Goal: Find contact information: Find contact information

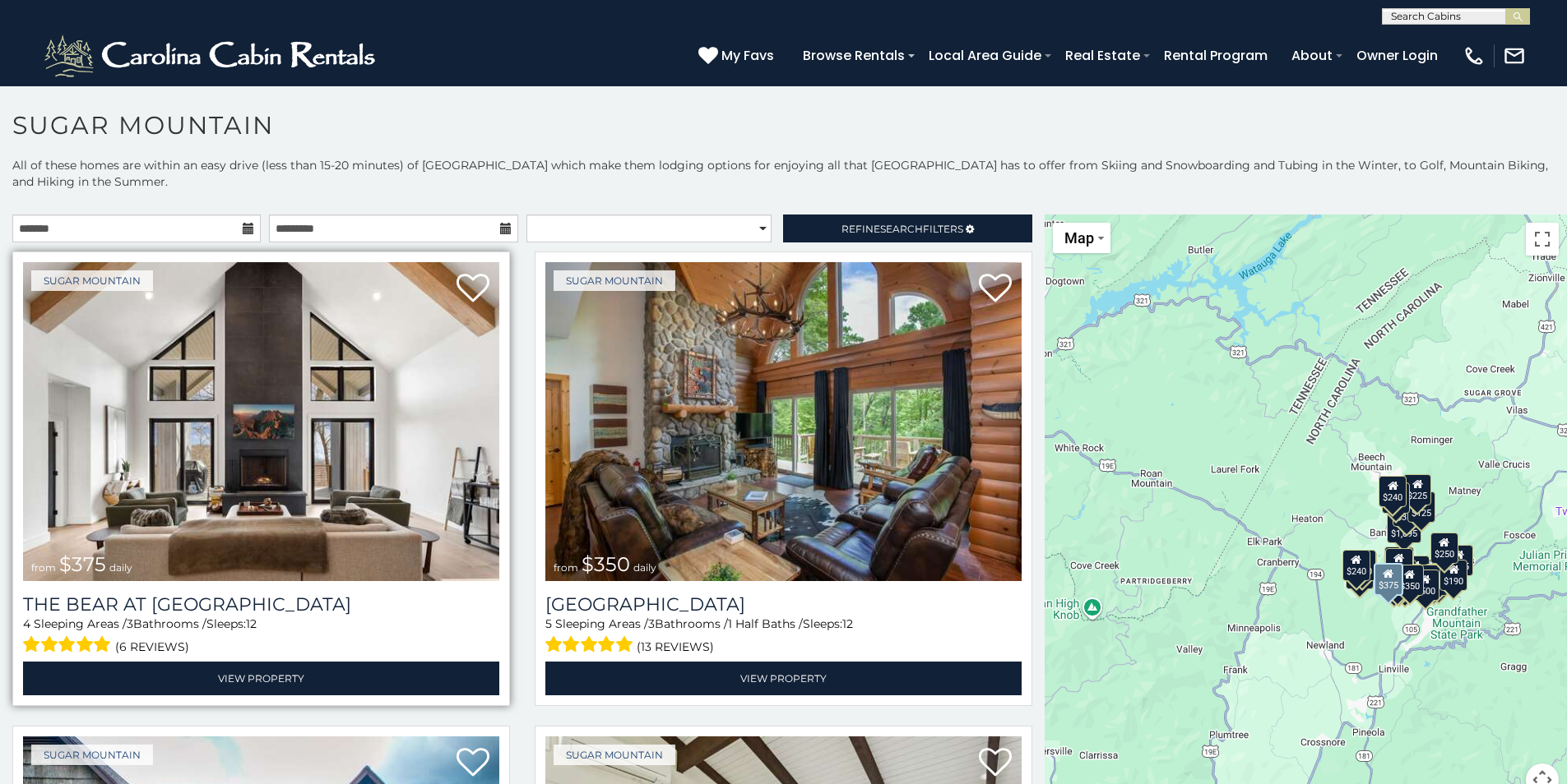
scroll to position [247, 0]
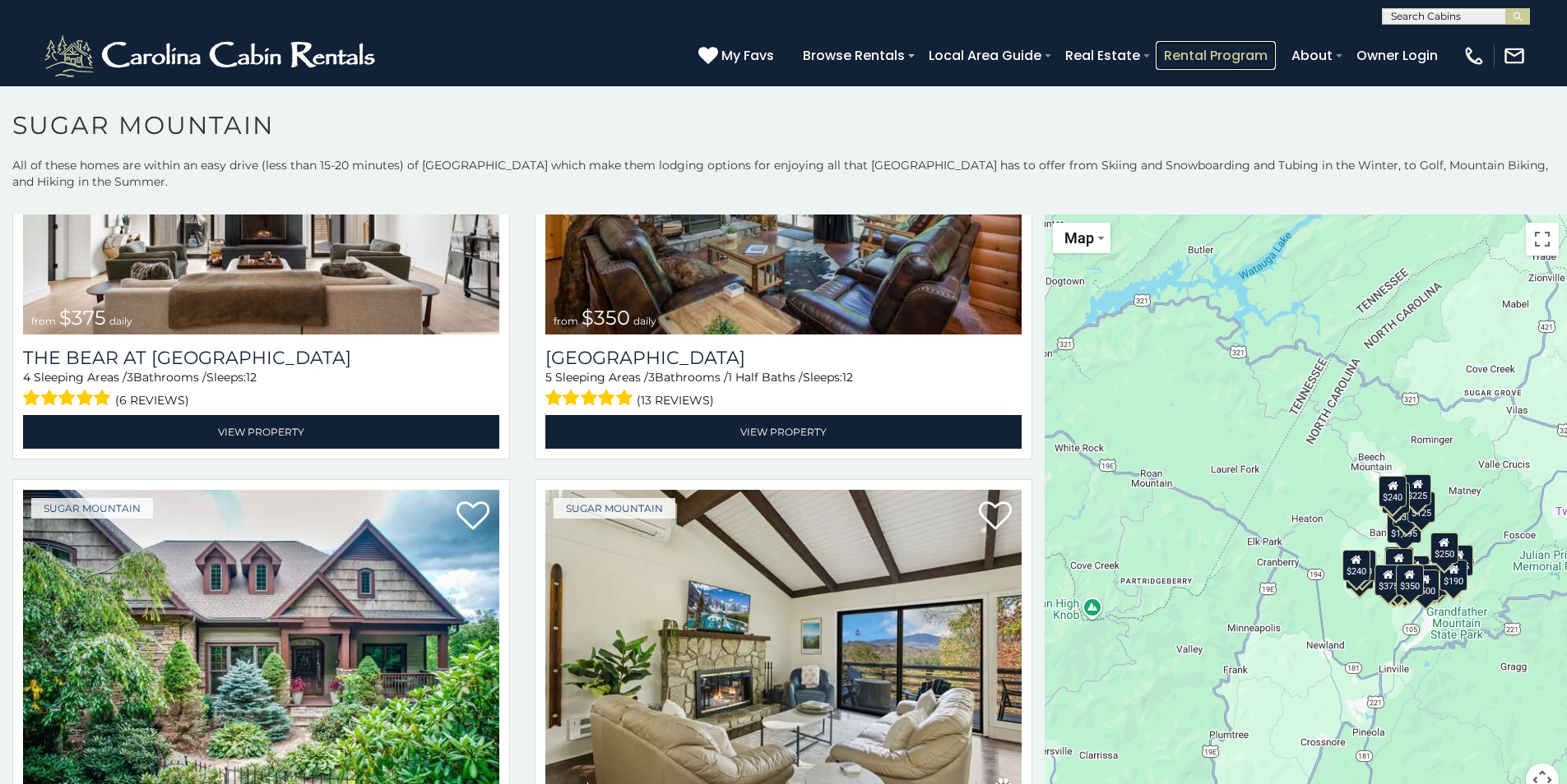
click at [1201, 57] on link "Rental Program" at bounding box center [1216, 55] width 120 height 29
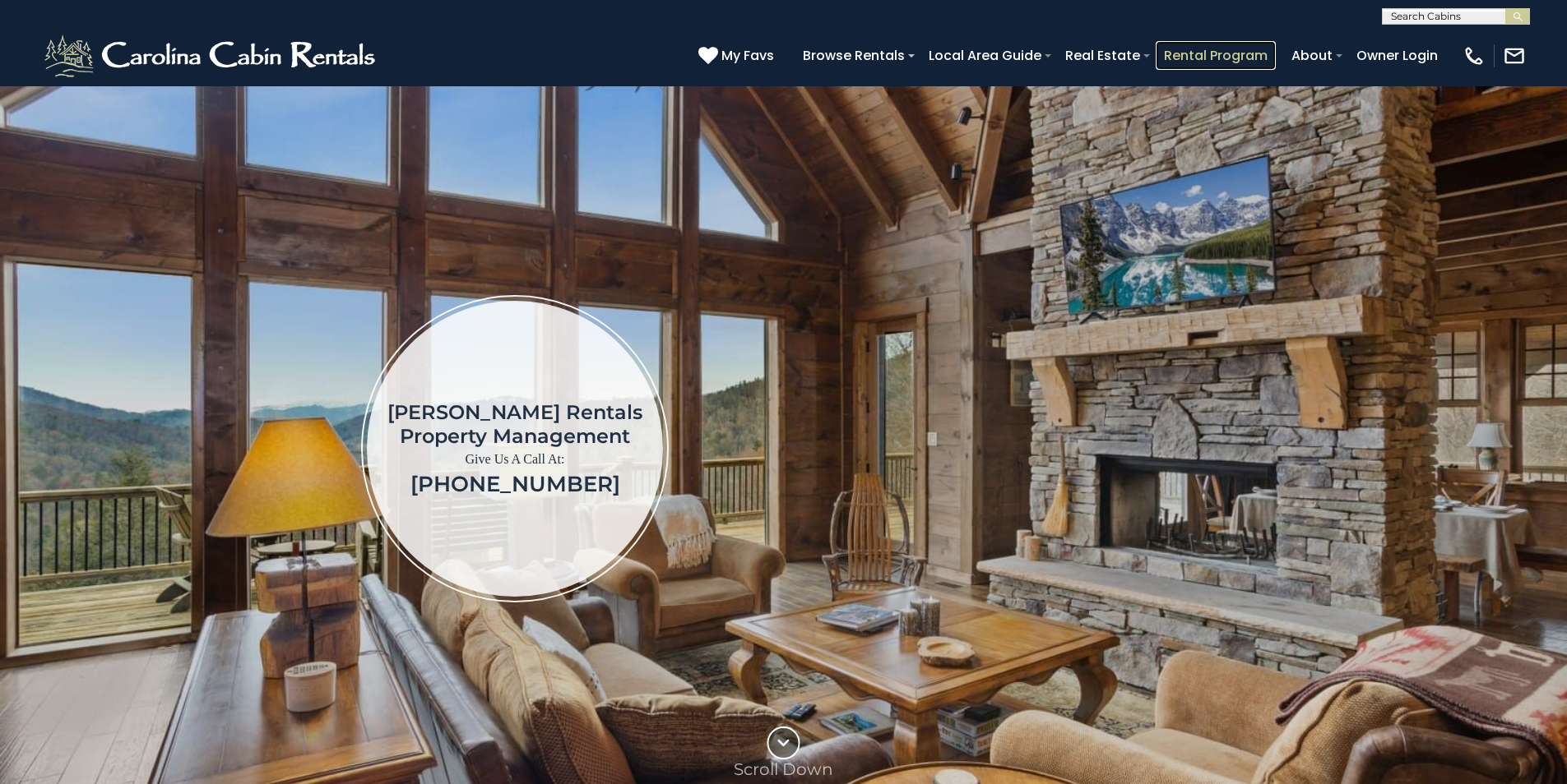
click at [1237, 52] on link "Rental Program" at bounding box center [1216, 55] width 120 height 29
click at [1468, 62] on img at bounding box center [1474, 56] width 23 height 23
